Goal: Transaction & Acquisition: Purchase product/service

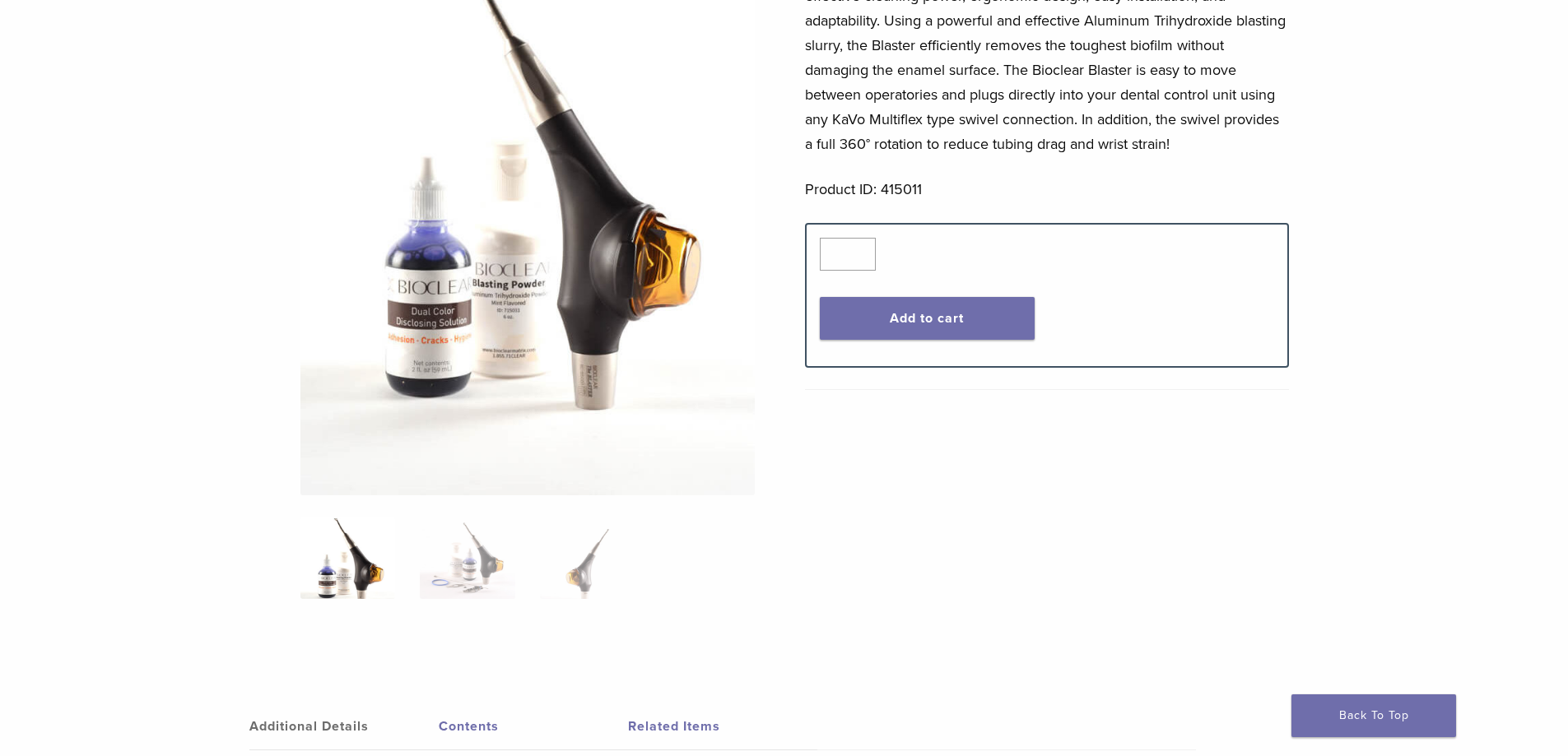
scroll to position [329, 0]
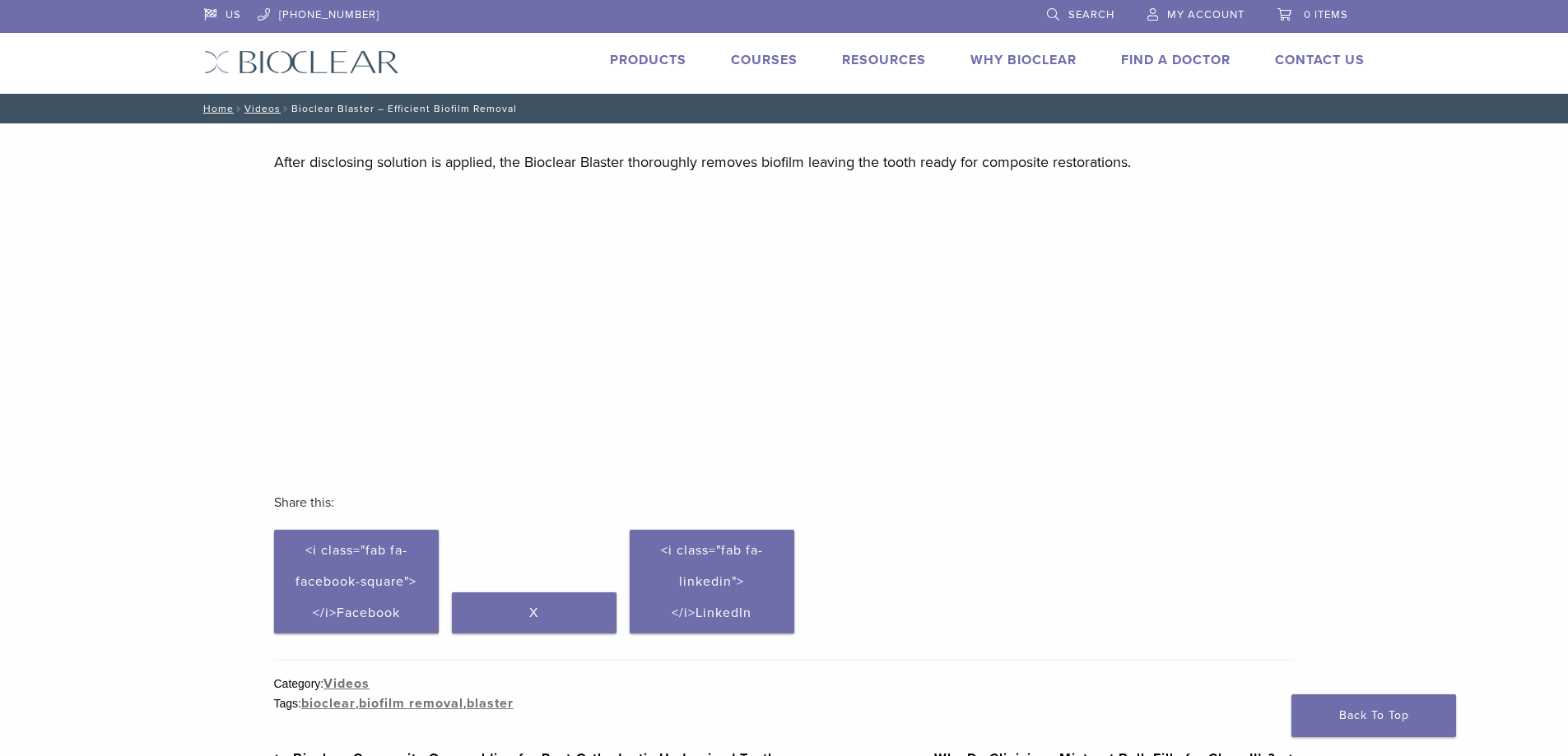
click at [645, 57] on link "Products" at bounding box center [647, 59] width 77 height 17
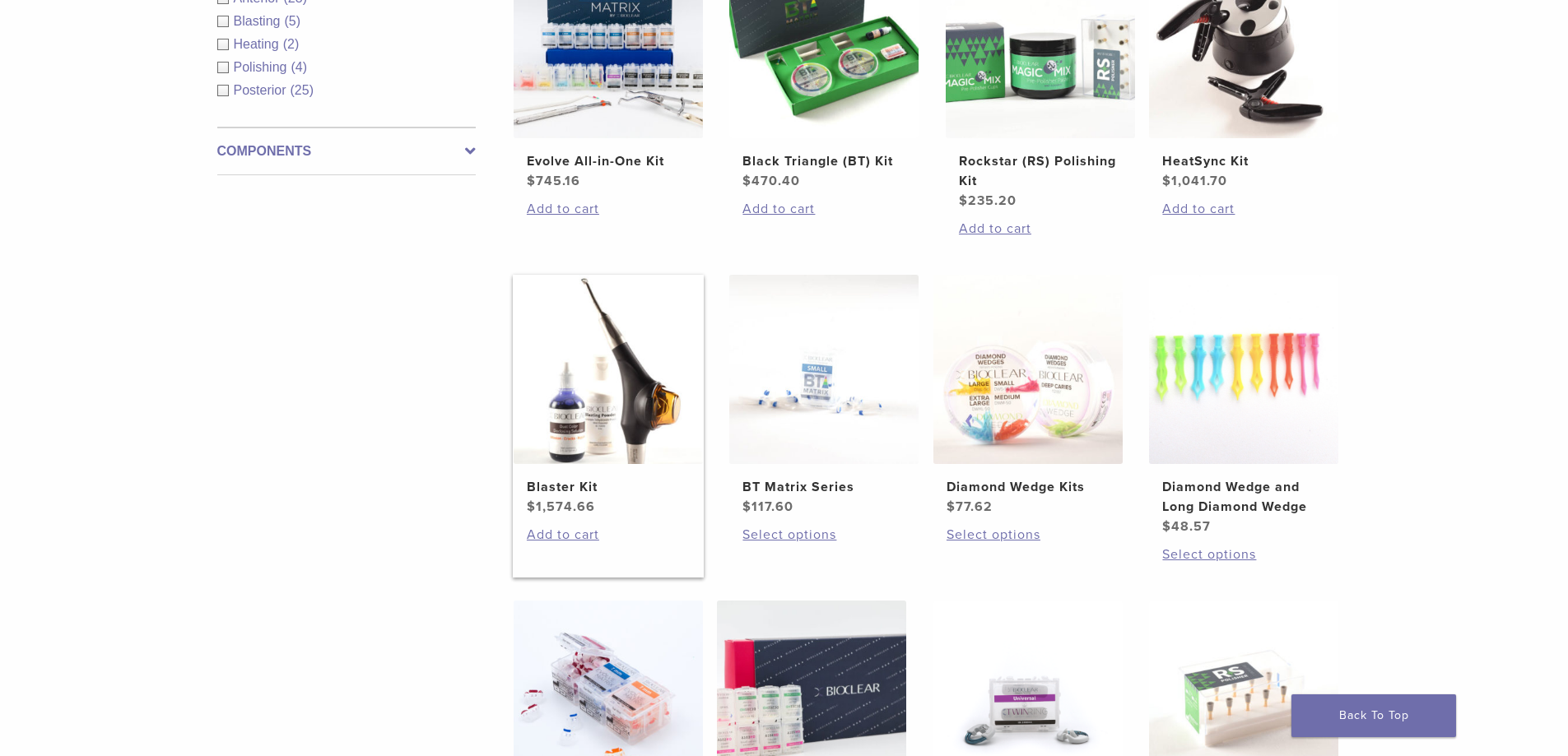
scroll to position [658, 0]
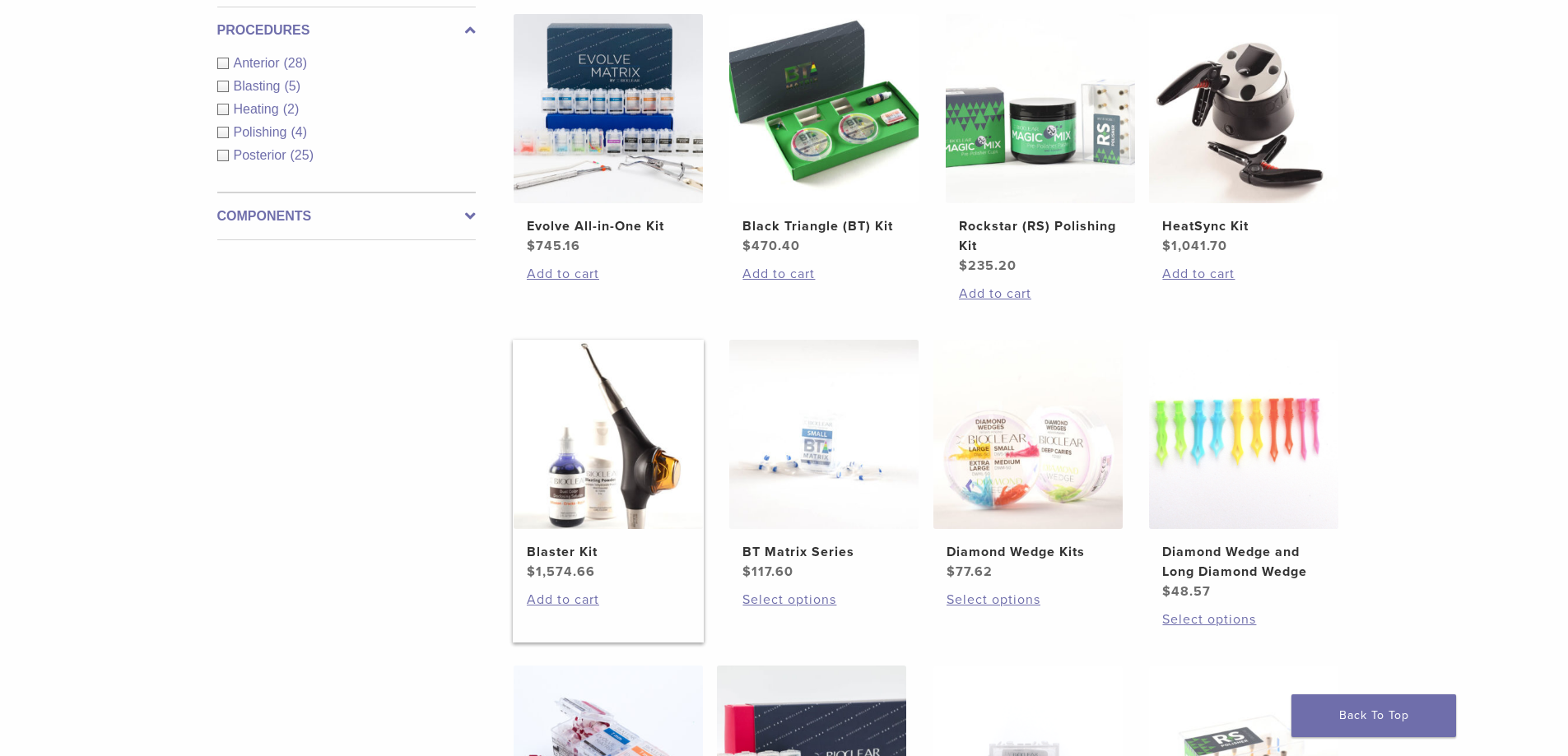
click at [587, 425] on img at bounding box center [608, 434] width 190 height 189
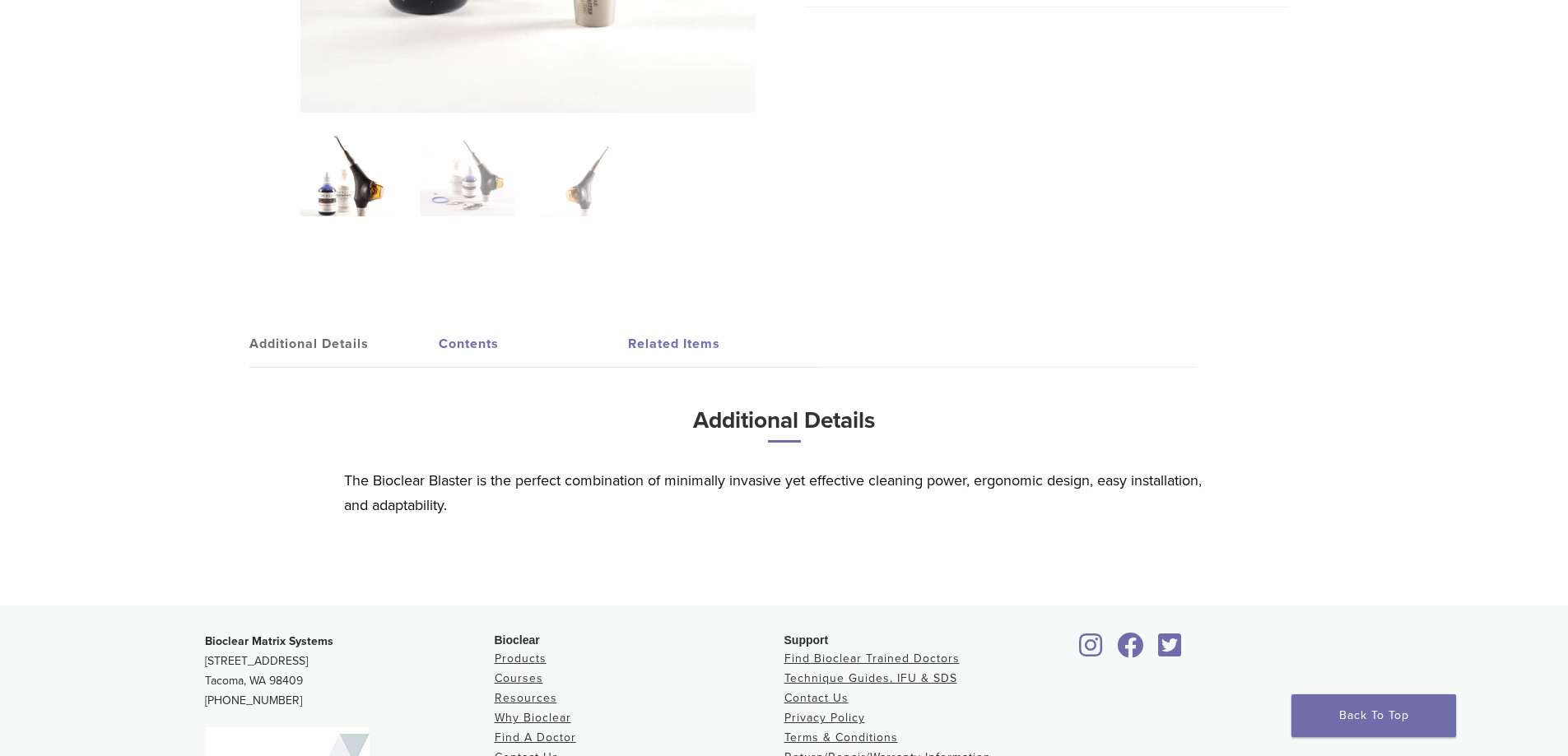
scroll to position [576, 0]
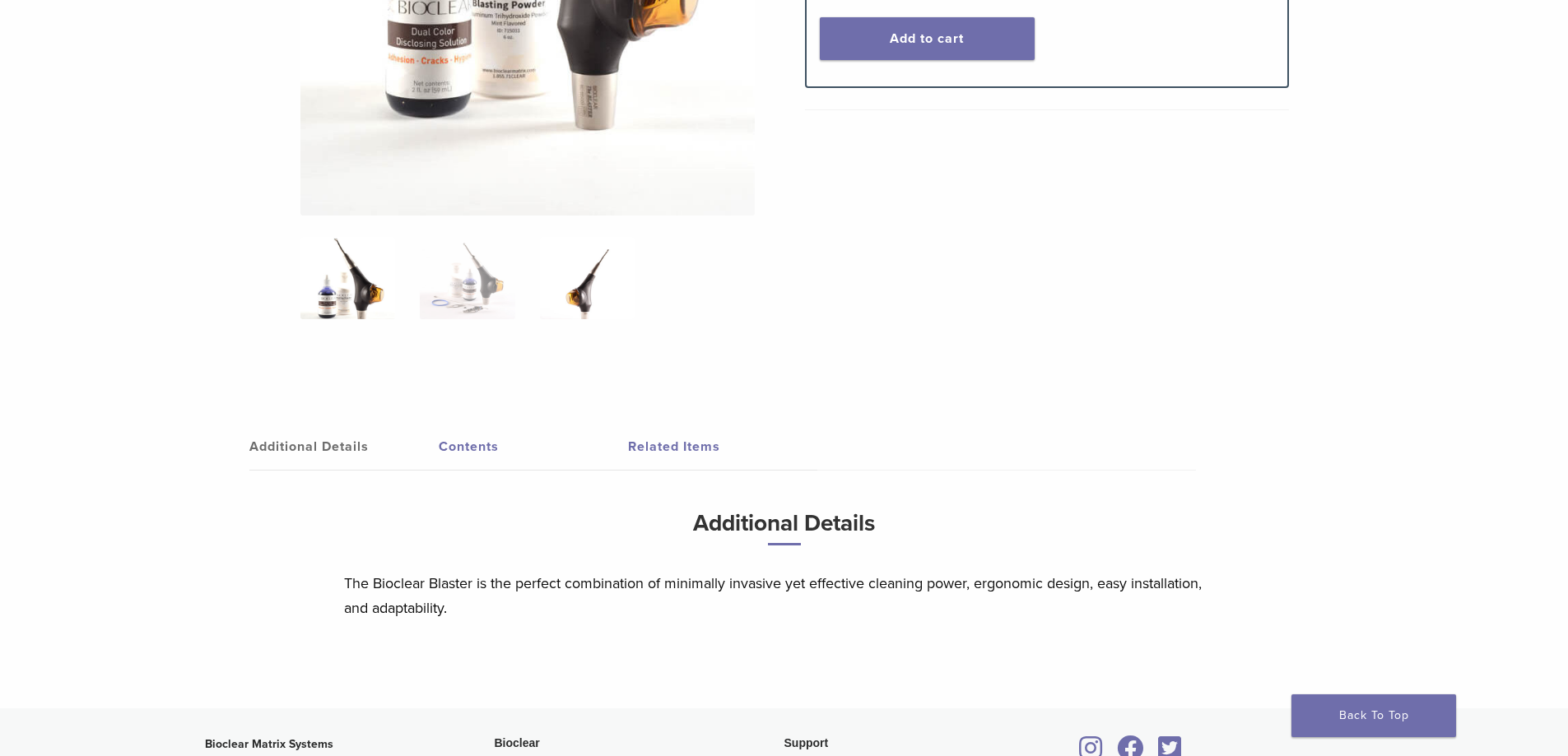
click at [596, 290] on img at bounding box center [586, 278] width 94 height 83
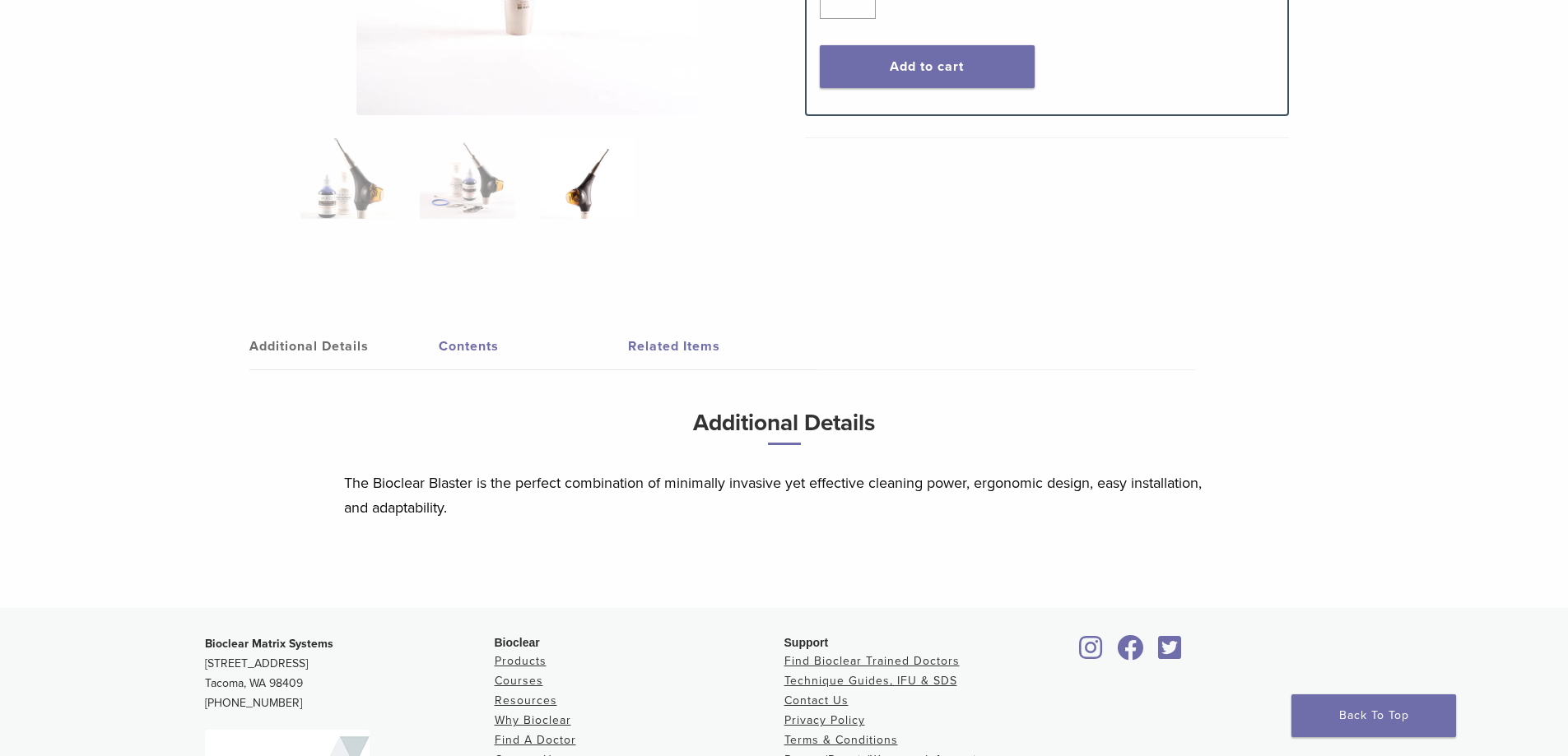
scroll to position [464, 0]
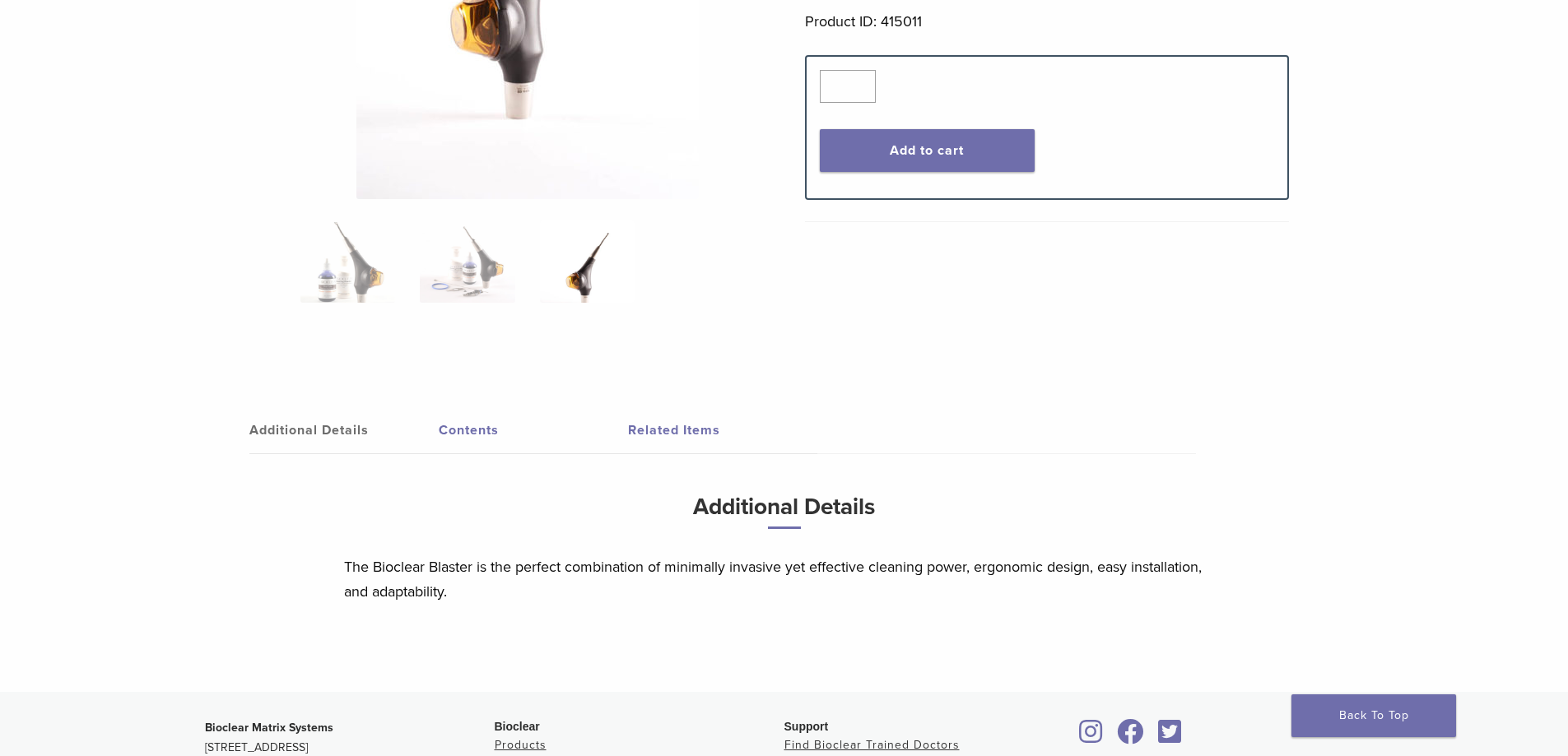
drag, startPoint x: 675, startPoint y: 448, endPoint x: 678, endPoint y: 440, distance: 8.5
click at [675, 448] on link "Related Items" at bounding box center [722, 430] width 190 height 46
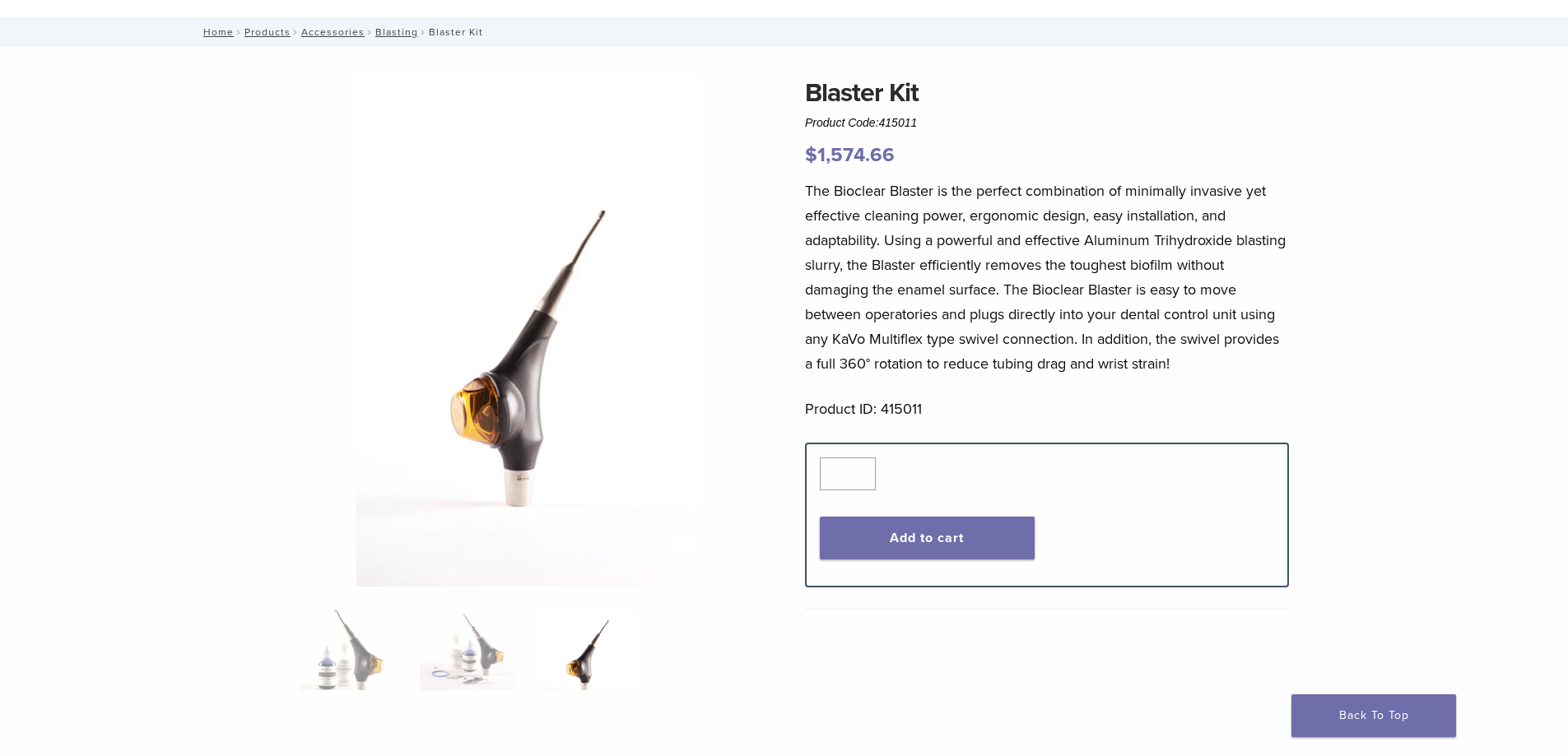
scroll to position [0, 0]
